Goal: Transaction & Acquisition: Purchase product/service

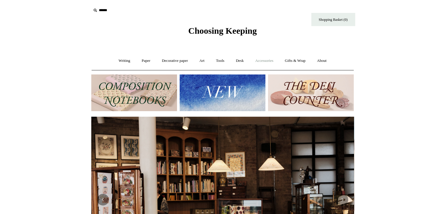
click at [260, 60] on link "Accessories +" at bounding box center [264, 61] width 29 height 16
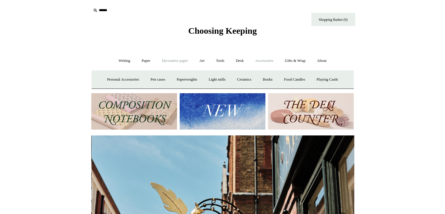
scroll to position [0, 263]
click at [144, 58] on link "Paper +" at bounding box center [145, 61] width 19 height 16
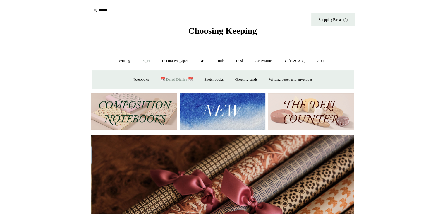
scroll to position [0, 526]
click at [200, 60] on link "Art +" at bounding box center [202, 61] width 16 height 16
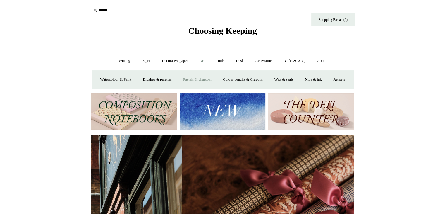
click at [203, 78] on link "Pastels & charcoal" at bounding box center [197, 80] width 39 height 16
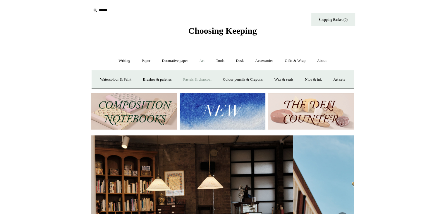
scroll to position [0, 5]
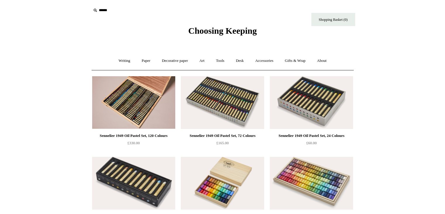
click at [210, 135] on div "Sennelier 1949 Oil Pastel Set, 72 Colours" at bounding box center [222, 135] width 80 height 7
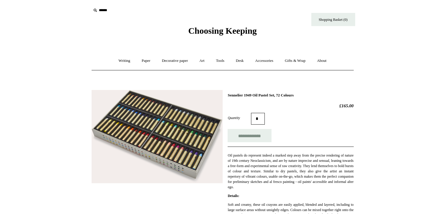
scroll to position [117, 0]
